Goal: Information Seeking & Learning: Find specific fact

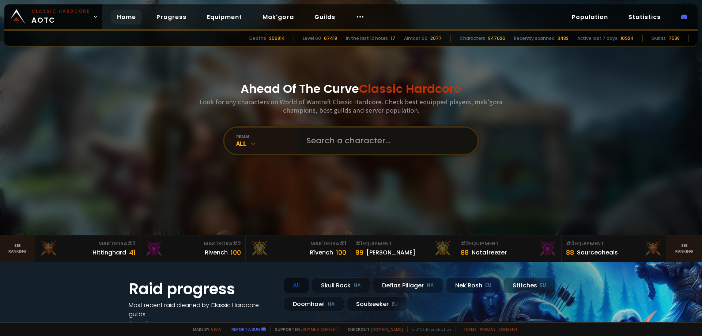
click at [325, 146] on input "text" at bounding box center [385, 141] width 167 height 26
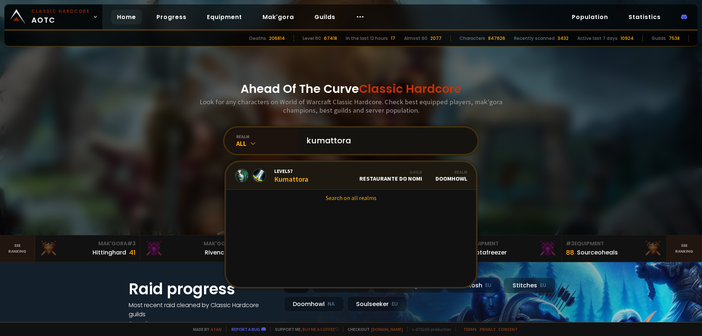
type input "kumattora"
click at [286, 176] on div "Level 57 Kumattora" at bounding box center [291, 176] width 34 height 16
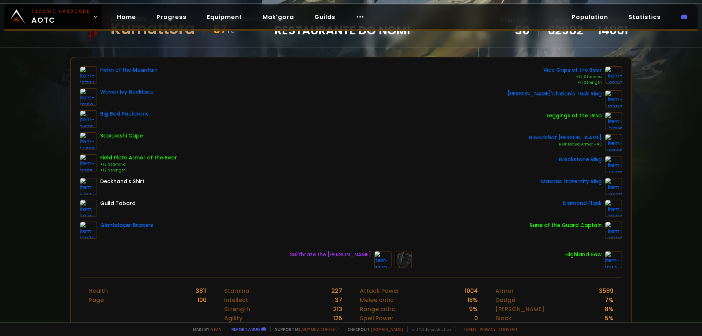
scroll to position [110, 0]
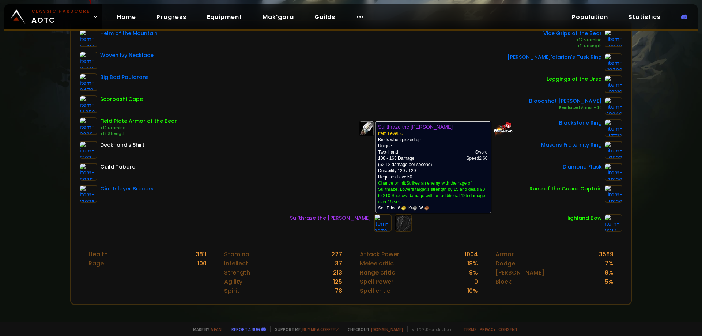
click at [374, 221] on img at bounding box center [383, 223] width 18 height 18
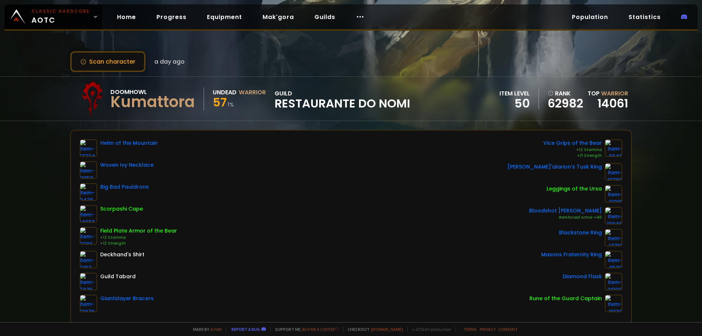
scroll to position [183, 0]
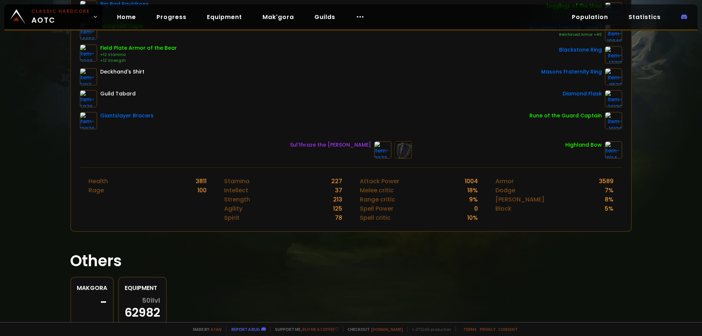
click at [331, 144] on div "Sul'thraze the [PERSON_NAME]" at bounding box center [330, 145] width 81 height 8
copy div "Sul'thraze the [PERSON_NAME]"
